Goal: Task Accomplishment & Management: Use online tool/utility

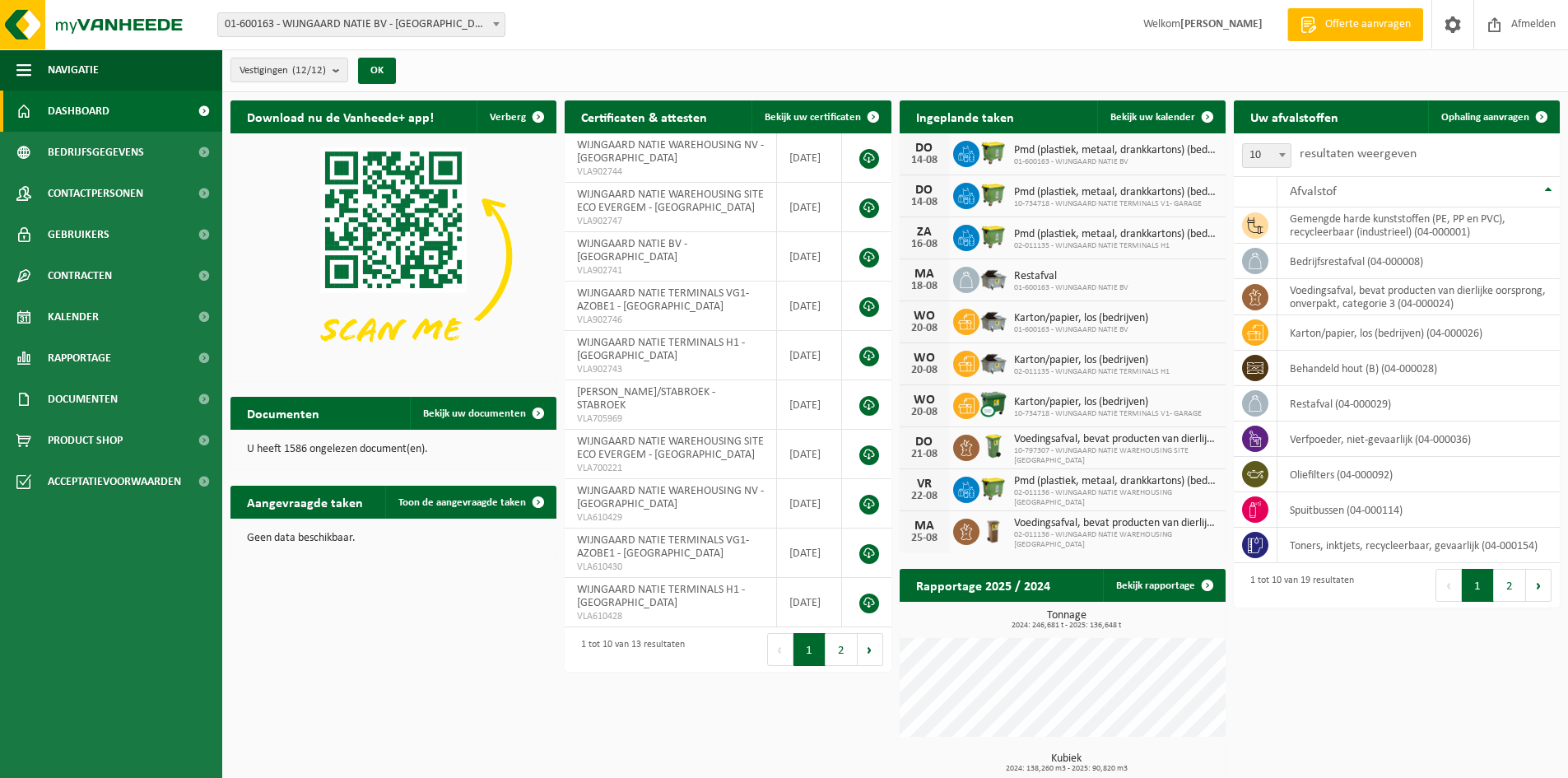
click at [85, 109] on span "Dashboard" at bounding box center [78, 111] width 61 height 41
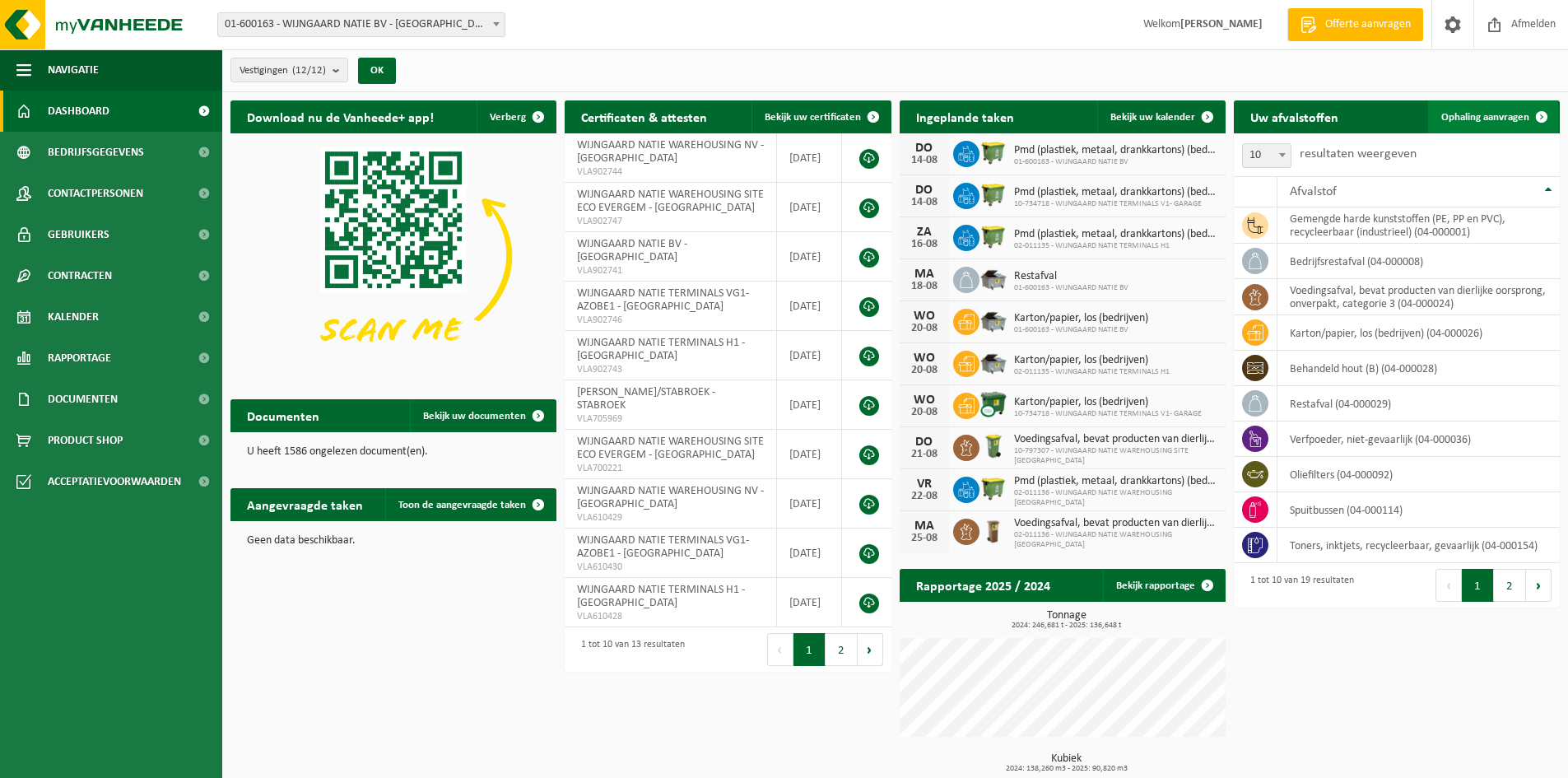
click at [1454, 114] on span "Ophaling aanvragen" at bounding box center [1485, 117] width 88 height 11
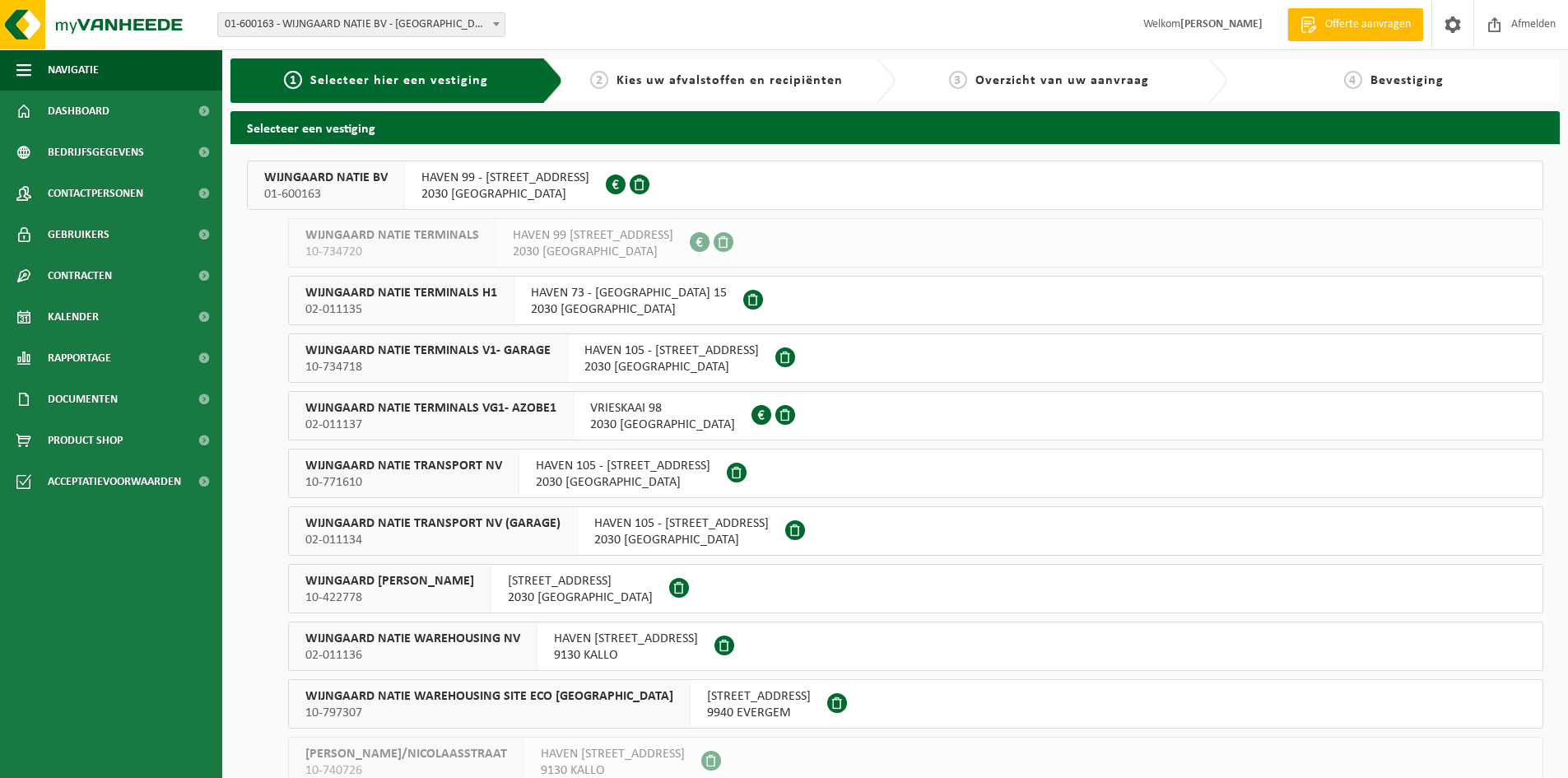
click at [396, 358] on span "WIJNGAARD NATIE TERMINALS V1- GARAGE" at bounding box center [428, 350] width 245 height 16
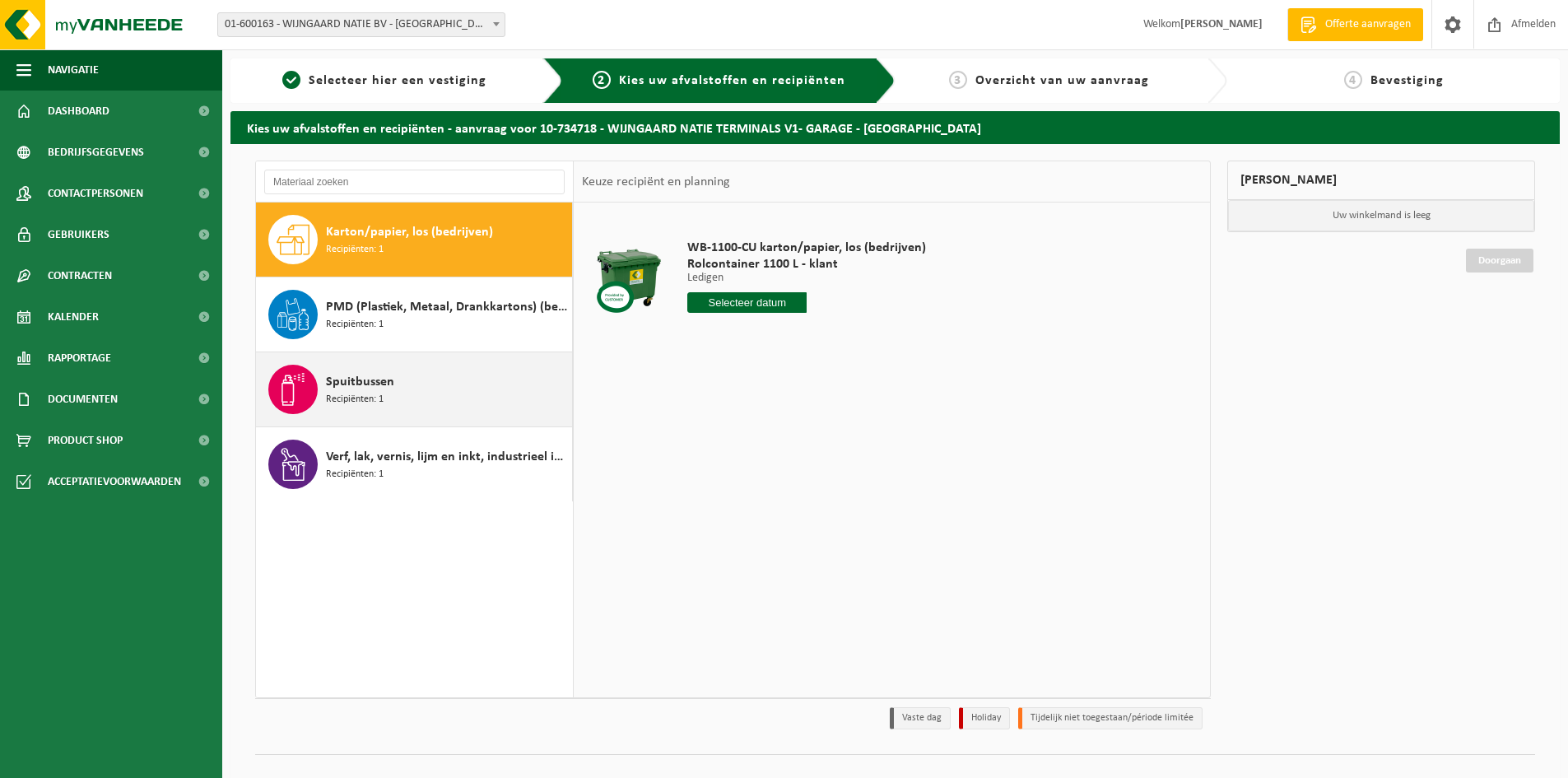
click at [358, 388] on span "Spuitbussen" at bounding box center [360, 382] width 68 height 20
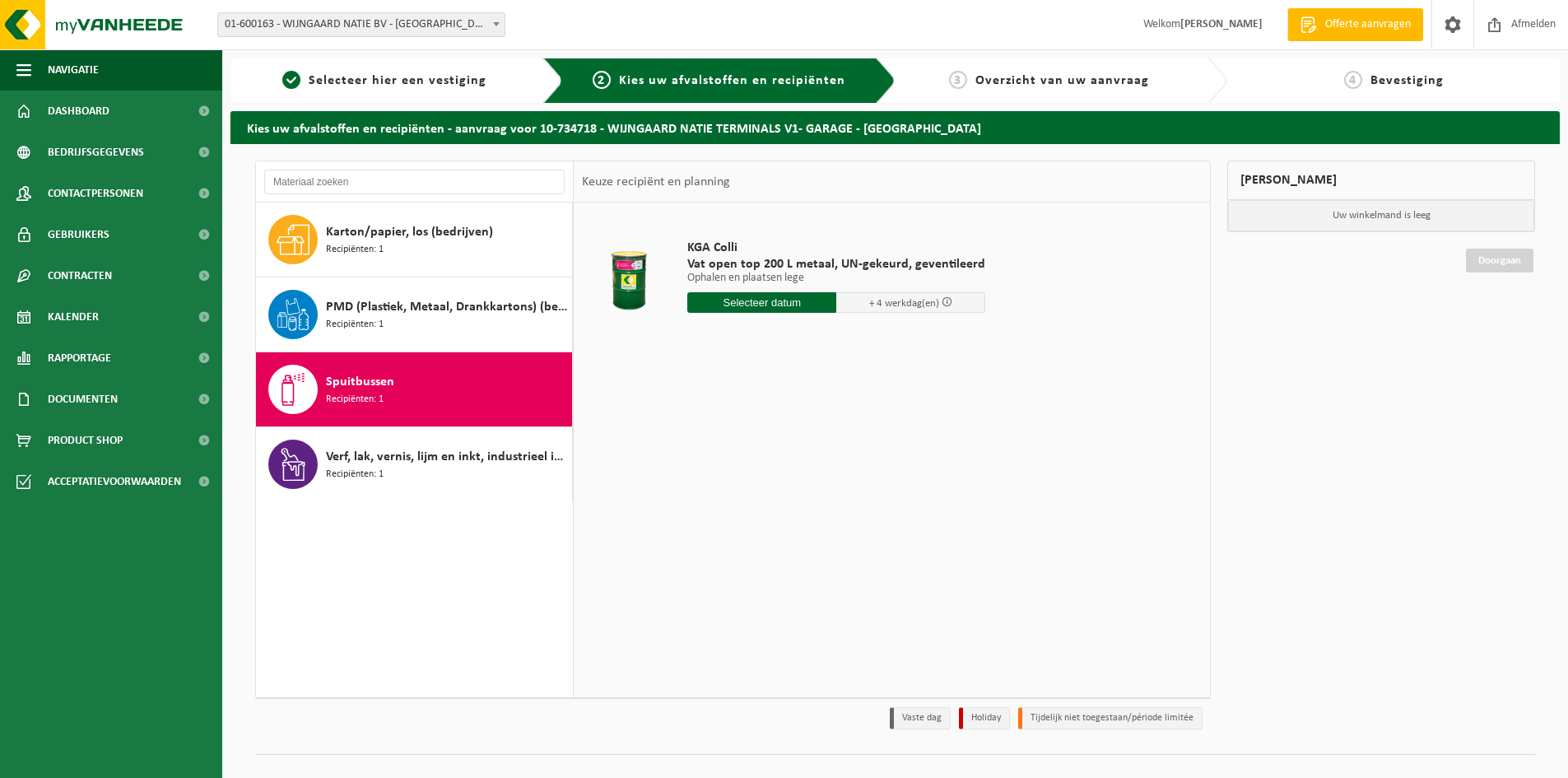
click at [754, 304] on input "text" at bounding box center [761, 303] width 149 height 20
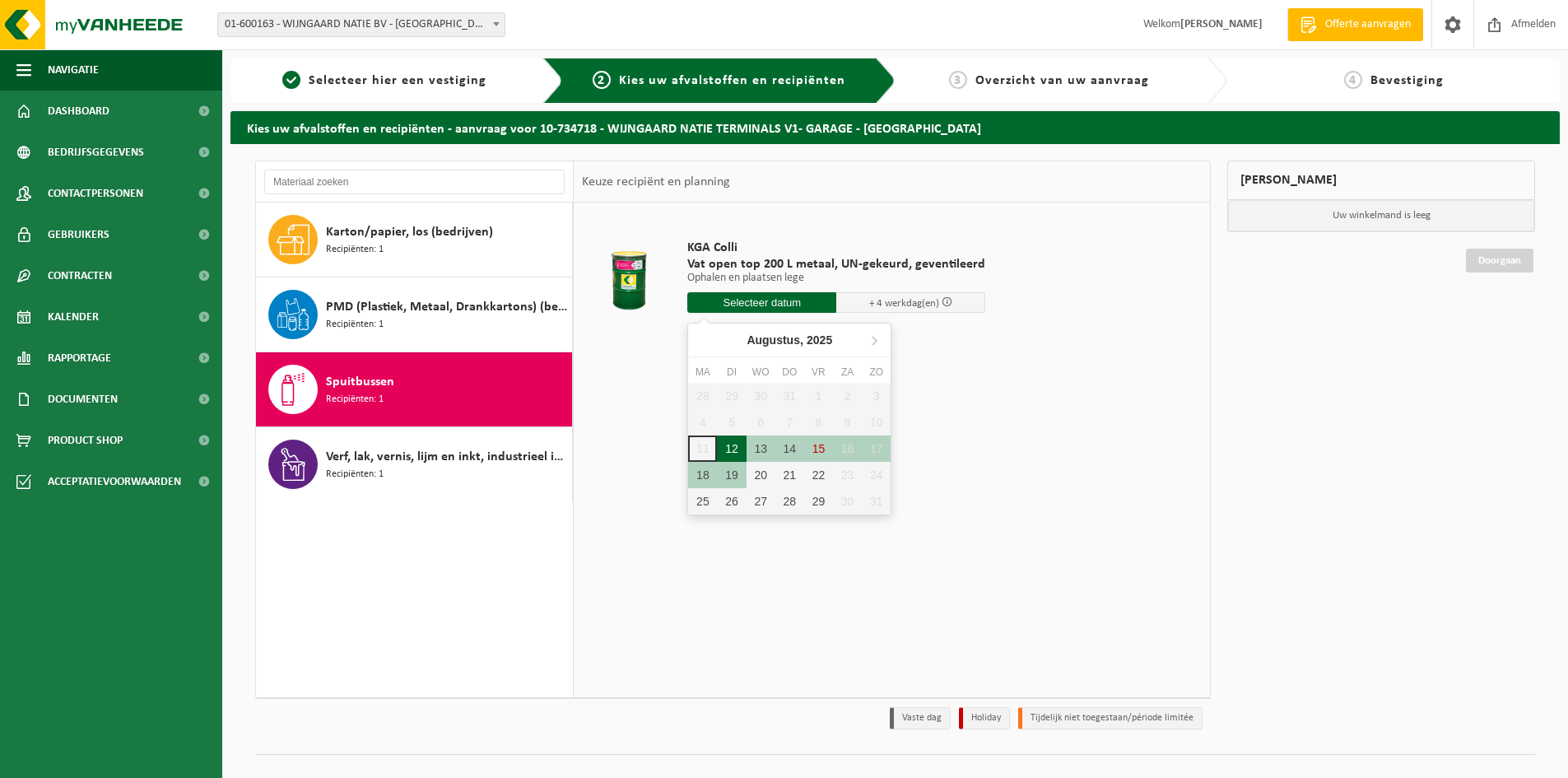
click at [732, 448] on div "12" at bounding box center [732, 448] width 29 height 26
type input "Van 2025-08-12"
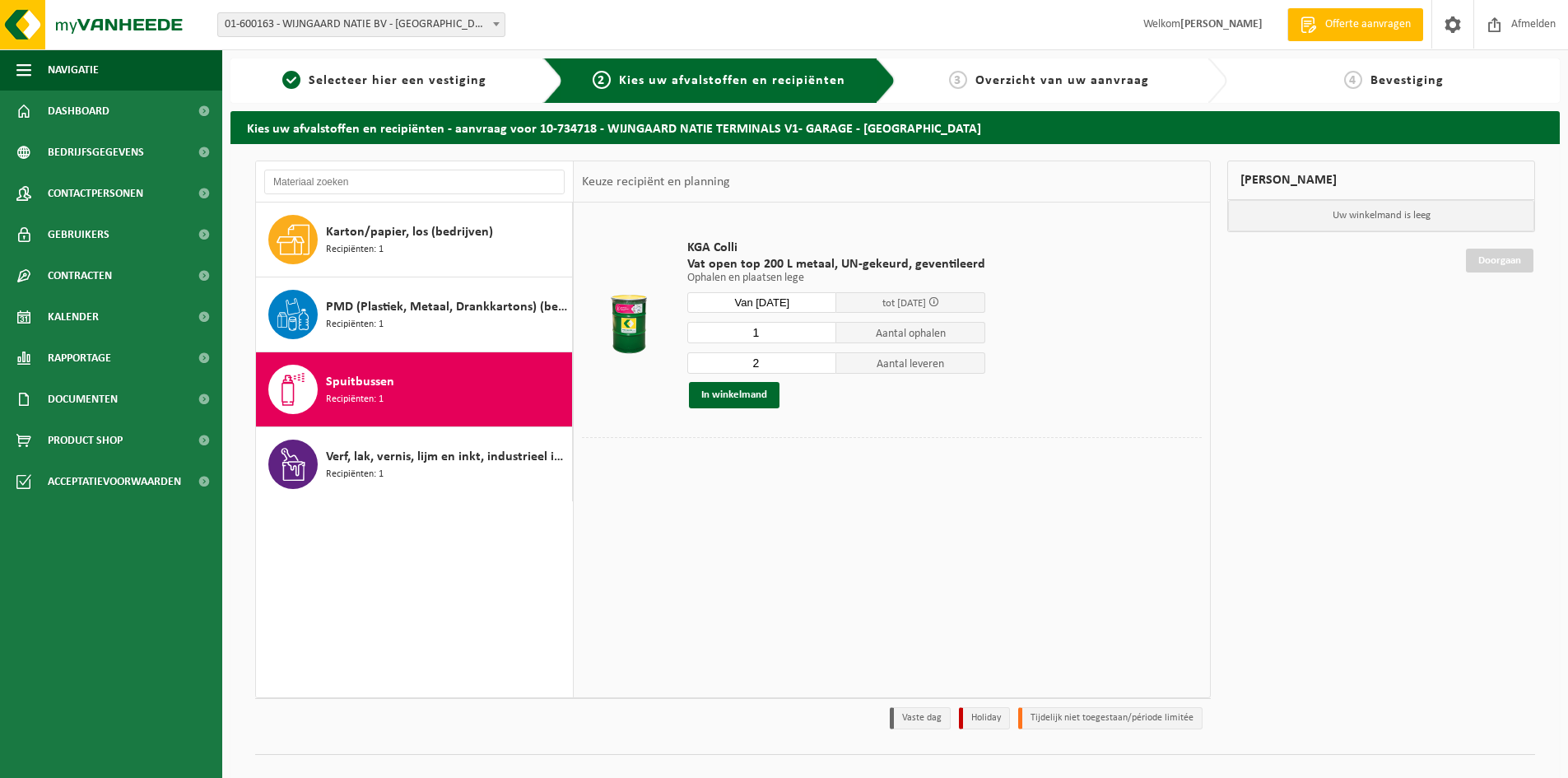
type input "1"
click at [820, 335] on input "1" at bounding box center [761, 332] width 149 height 21
type input "1"
click at [821, 367] on input "1" at bounding box center [761, 363] width 149 height 21
click at [749, 394] on button "In winkelmand" at bounding box center [734, 395] width 90 height 26
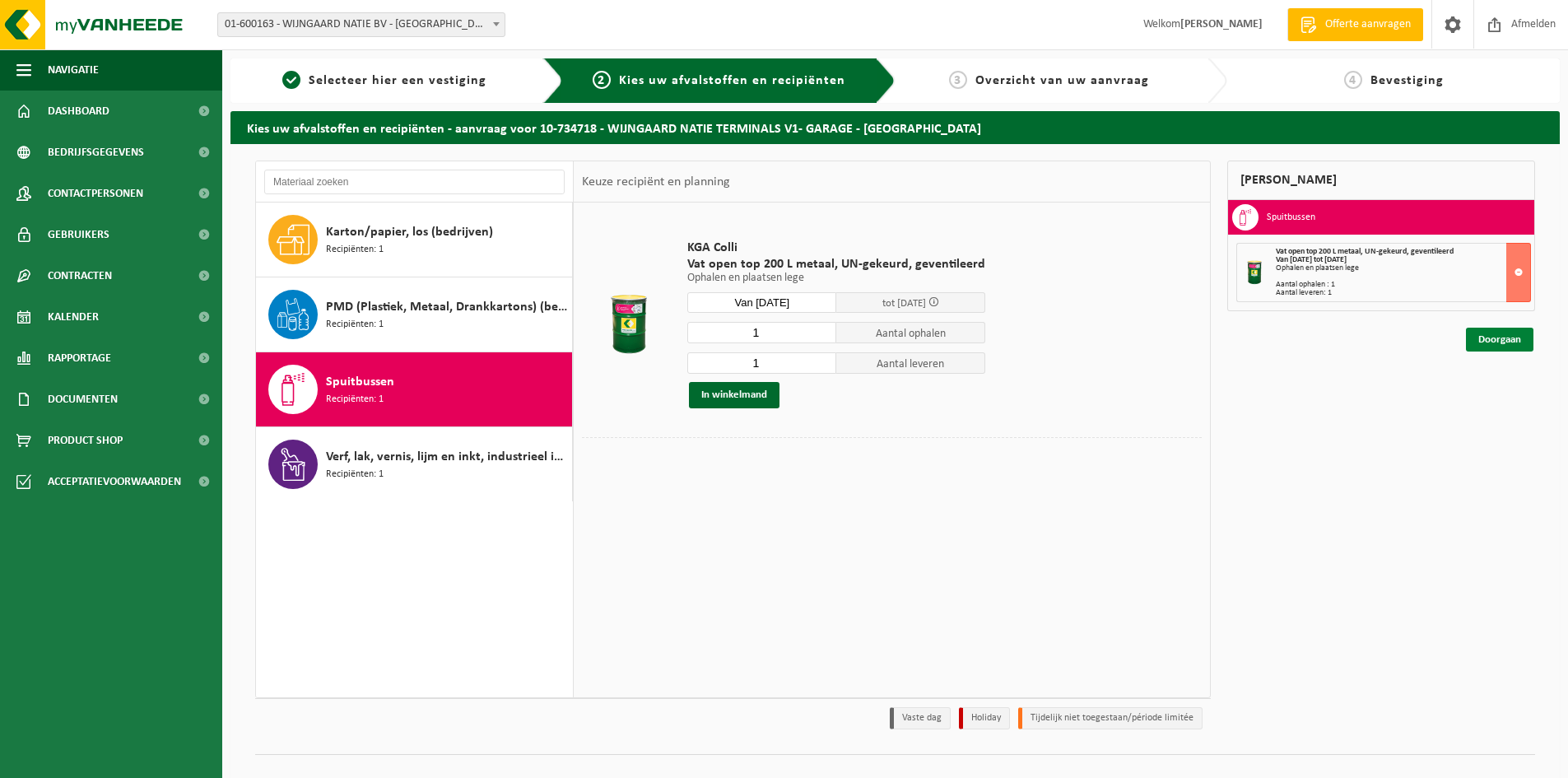
click at [1506, 339] on link "Doorgaan" at bounding box center [1499, 340] width 67 height 24
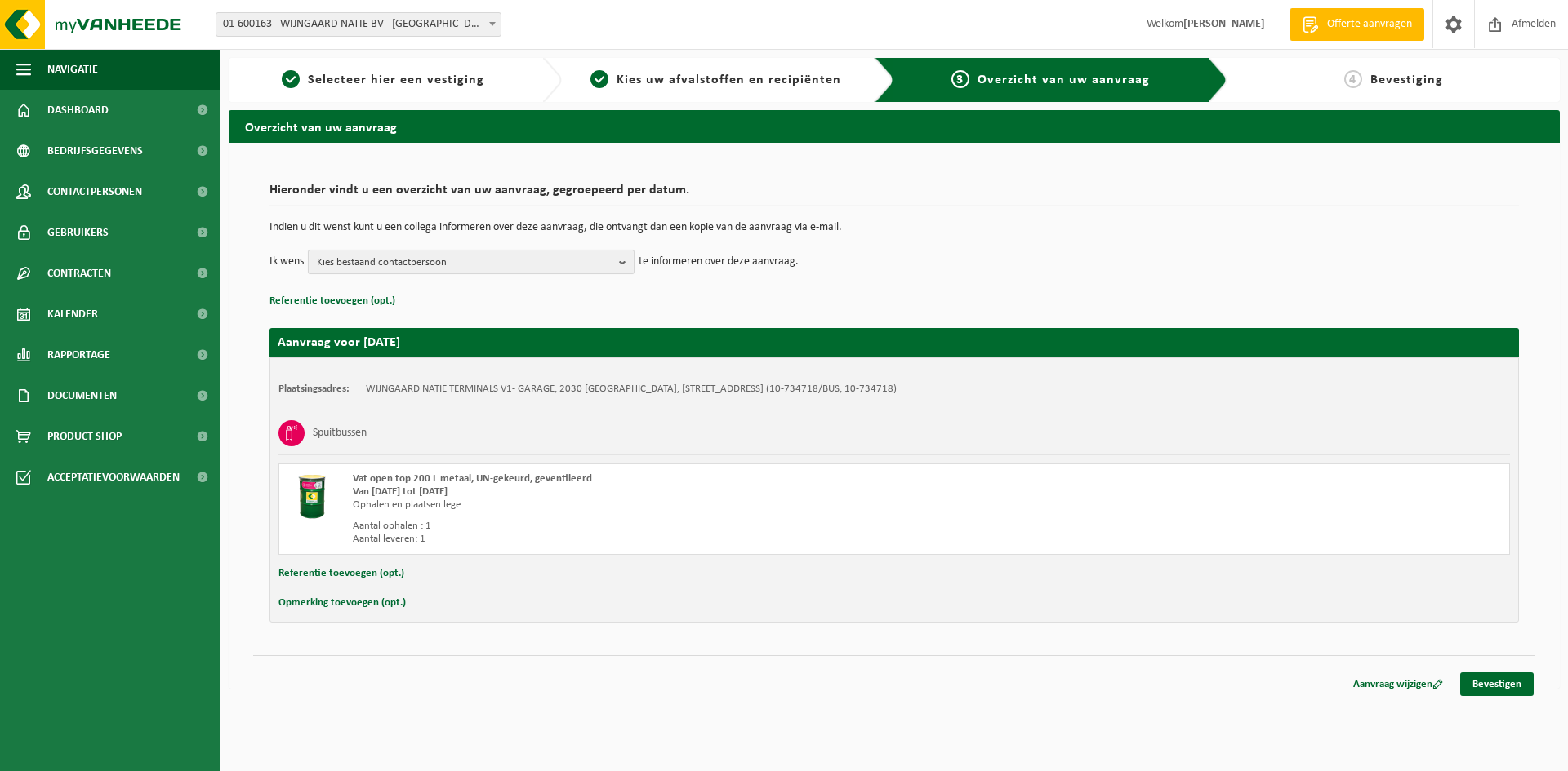
click at [624, 263] on b "button" at bounding box center [626, 262] width 14 height 23
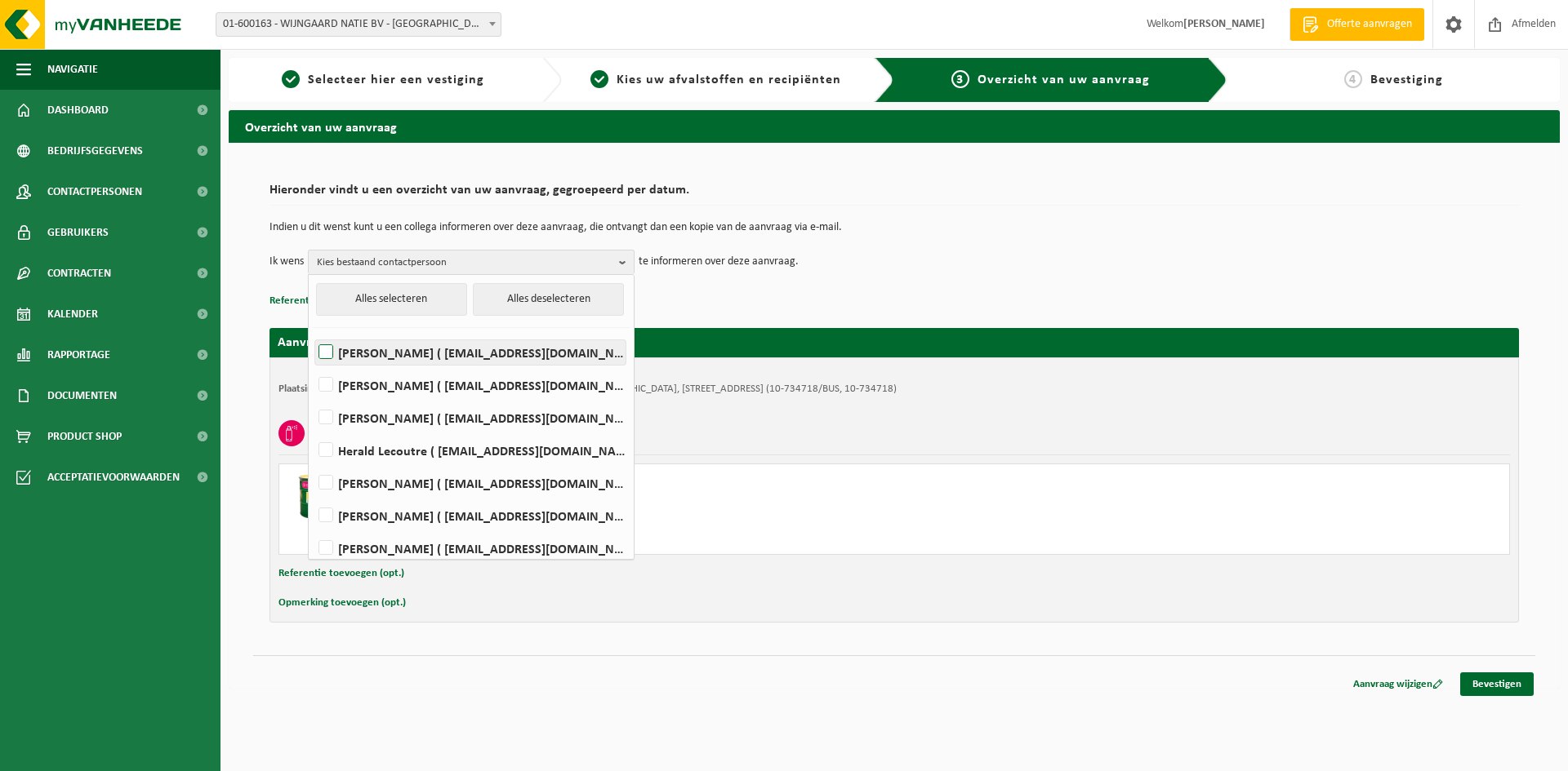
click at [438, 354] on label "Karel de Beukelaar ( kdebeukelaar@wijngaardnatie.be )" at bounding box center [470, 352] width 310 height 24
click at [313, 332] on input "Karel de Beukelaar ( kdebeukelaar@wijngaardnatie.be )" at bounding box center [312, 331] width 1 height 1
checkbox input "true"
click at [627, 258] on b "button" at bounding box center [626, 263] width 14 height 24
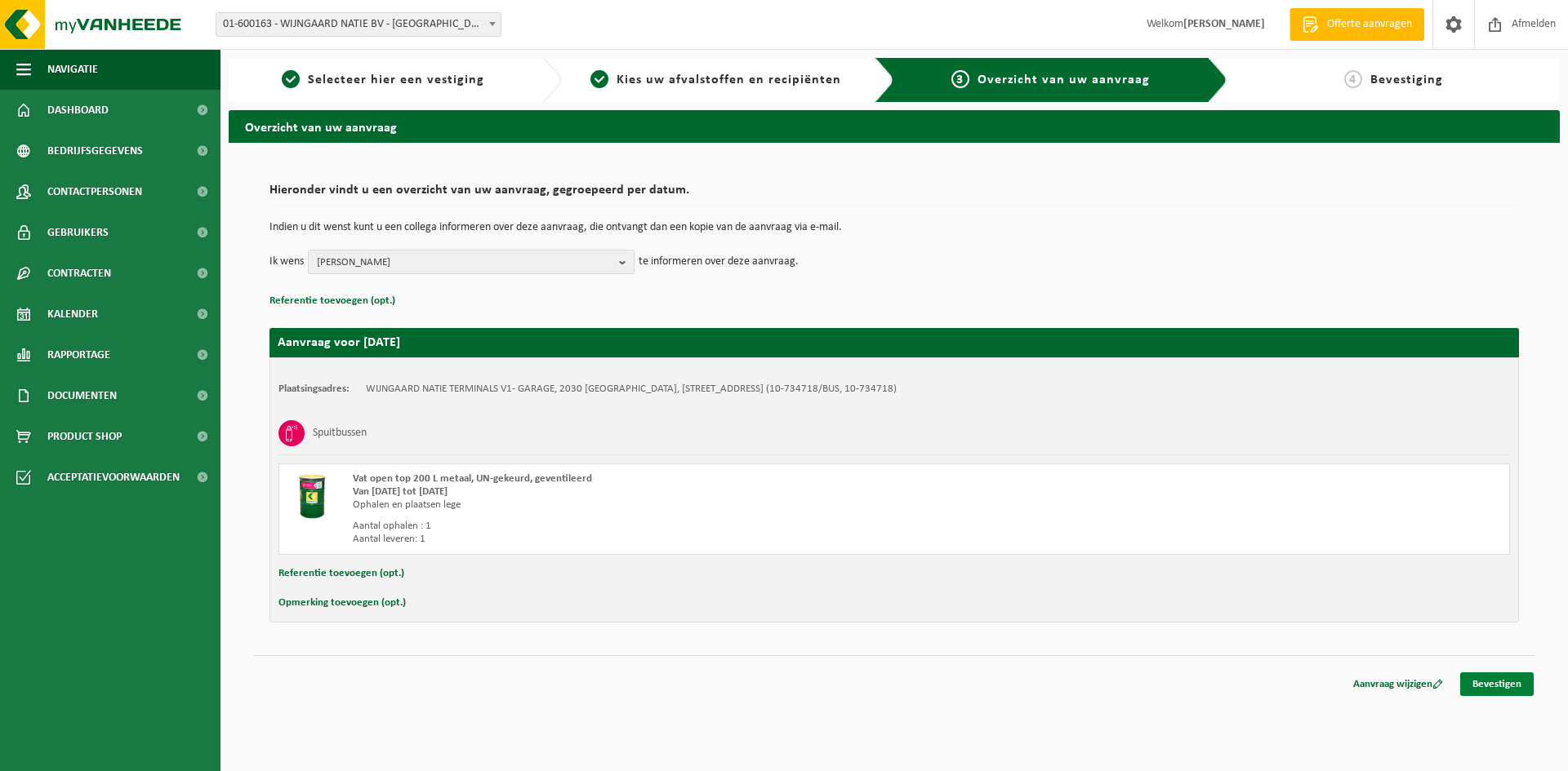
click at [1500, 688] on link "Bevestigen" at bounding box center [1496, 684] width 74 height 24
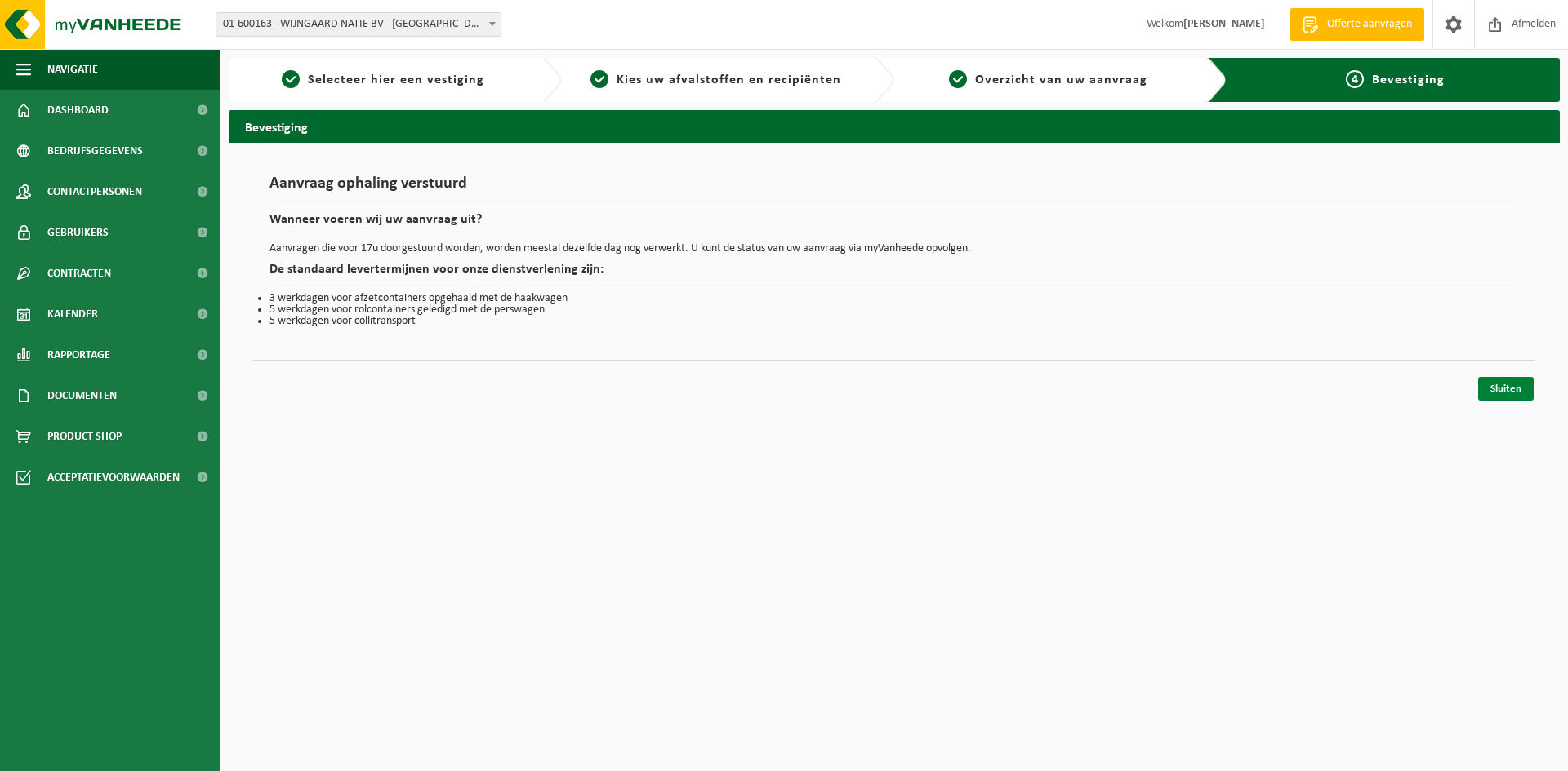
click at [1509, 395] on link "Sluiten" at bounding box center [1505, 389] width 56 height 24
